Goal: Information Seeking & Learning: Find specific page/section

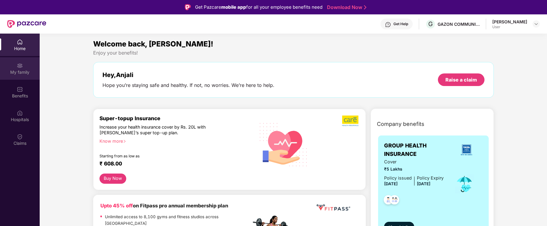
click at [20, 71] on div "My family" at bounding box center [20, 72] width 40 height 6
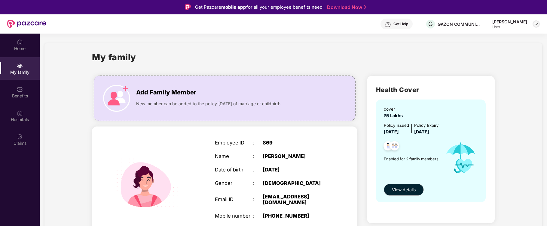
click at [537, 24] on img at bounding box center [535, 24] width 5 height 5
click at [481, 38] on div "Logout" at bounding box center [508, 38] width 78 height 12
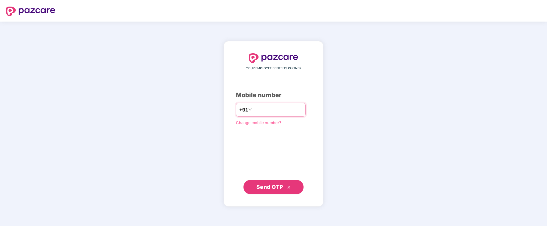
click at [273, 112] on input "number" at bounding box center [277, 110] width 49 height 10
type input "*"
type input "**********"
click at [267, 189] on span "Send OTP" at bounding box center [269, 187] width 27 height 6
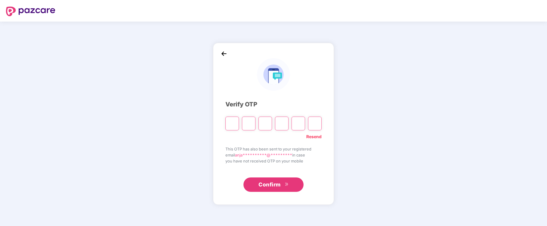
type input "*"
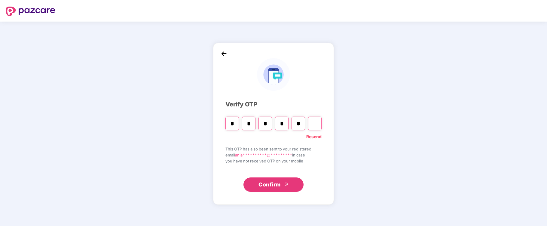
type input "*"
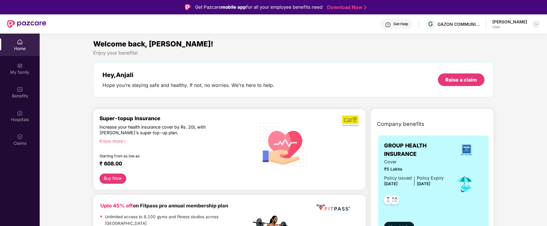
click at [535, 25] on img at bounding box center [535, 24] width 5 height 5
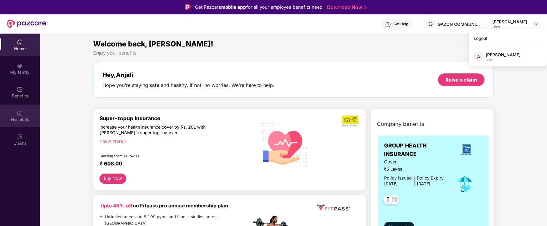
click at [21, 118] on div "Hospitals" at bounding box center [20, 120] width 40 height 6
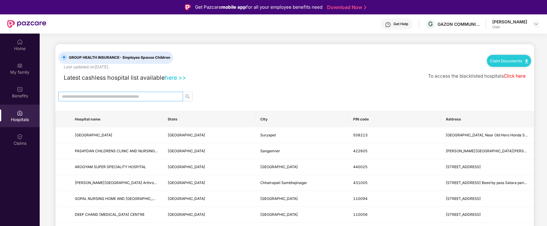
click at [78, 95] on input "text" at bounding box center [118, 96] width 113 height 7
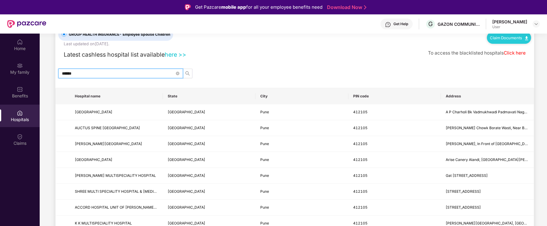
scroll to position [40, 0]
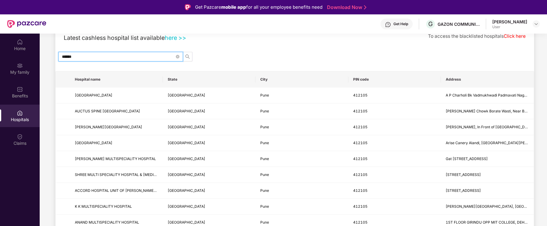
drag, startPoint x: 91, startPoint y: 55, endPoint x: 52, endPoint y: 55, distance: 38.4
click at [52, 55] on main "GROUP HEALTH INSURANCE - Employee Spouse Children Last updated on [DATE] . Clai…" at bounding box center [293, 187] width 507 height 387
type input "******"
click at [174, 37] on link "here >>" at bounding box center [176, 37] width 22 height 7
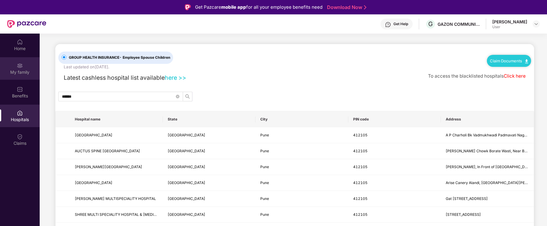
click at [22, 67] on img at bounding box center [20, 66] width 6 height 6
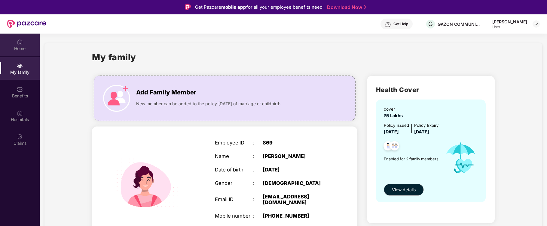
click at [19, 46] on div "Home" at bounding box center [20, 49] width 40 height 6
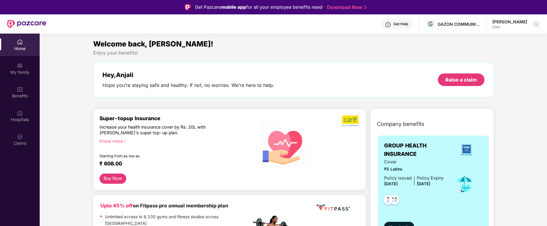
click at [536, 22] on img at bounding box center [535, 24] width 5 height 5
click at [479, 38] on div "Logout" at bounding box center [508, 38] width 78 height 12
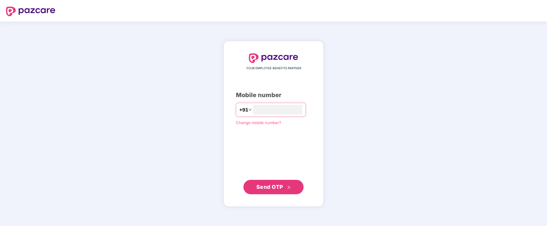
type input "**********"
click at [266, 189] on span "Send OTP" at bounding box center [269, 187] width 27 height 6
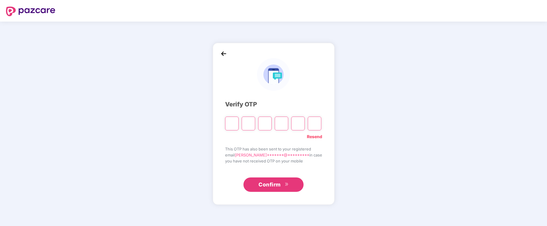
type input "*"
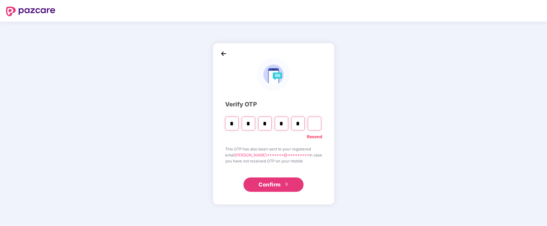
type input "*"
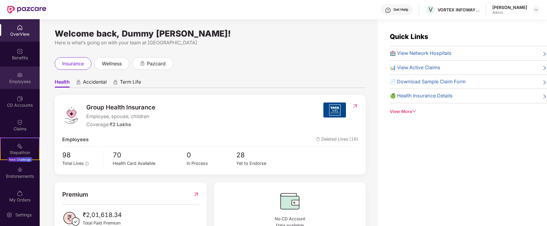
click at [20, 79] on div "Employees" at bounding box center [20, 82] width 40 height 6
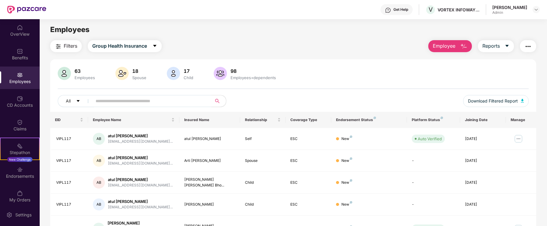
click at [460, 44] on img "button" at bounding box center [463, 46] width 7 height 7
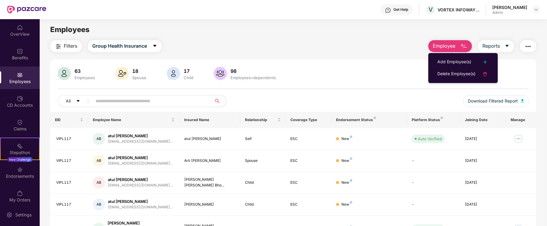
click at [525, 72] on div "63 Employees 18 Spouse 17 Child [DEMOGRAPHIC_DATA] Employees+dependents" at bounding box center [293, 74] width 471 height 14
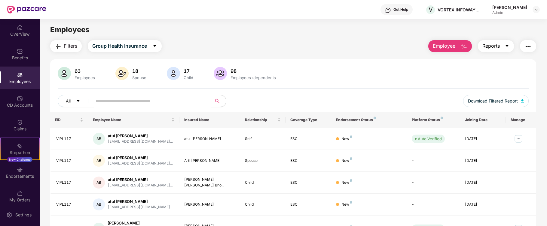
click at [505, 44] on icon "caret-down" at bounding box center [506, 46] width 5 height 5
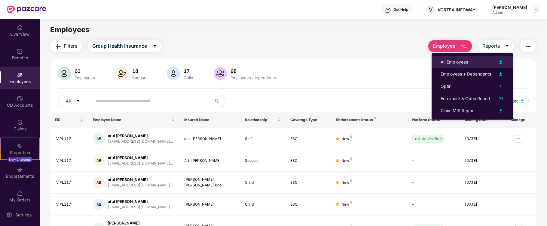
click at [500, 61] on img at bounding box center [500, 62] width 7 height 7
